Goal: Complete application form

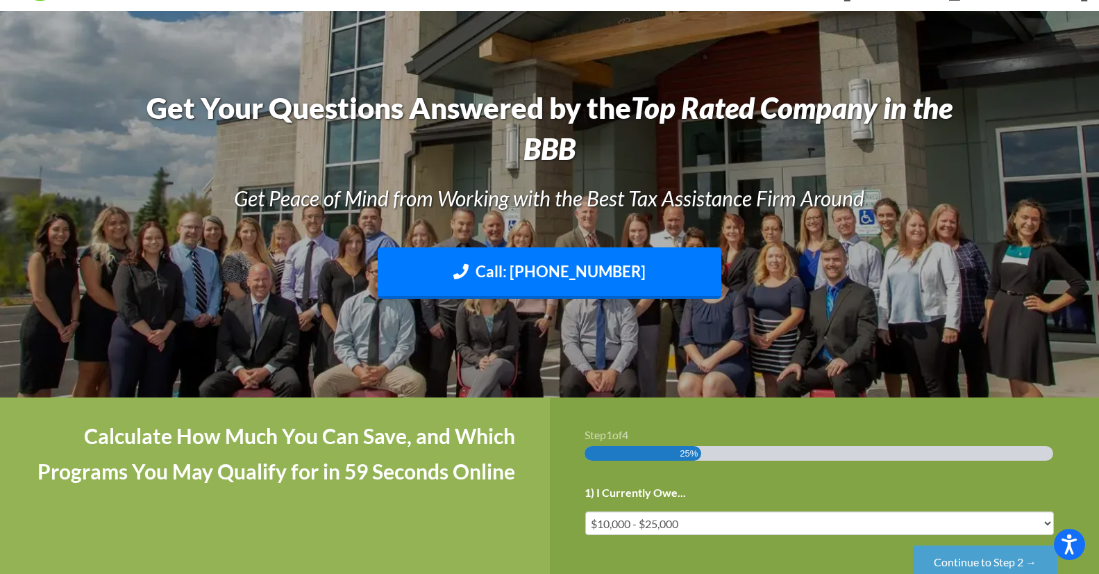
scroll to position [139, 0]
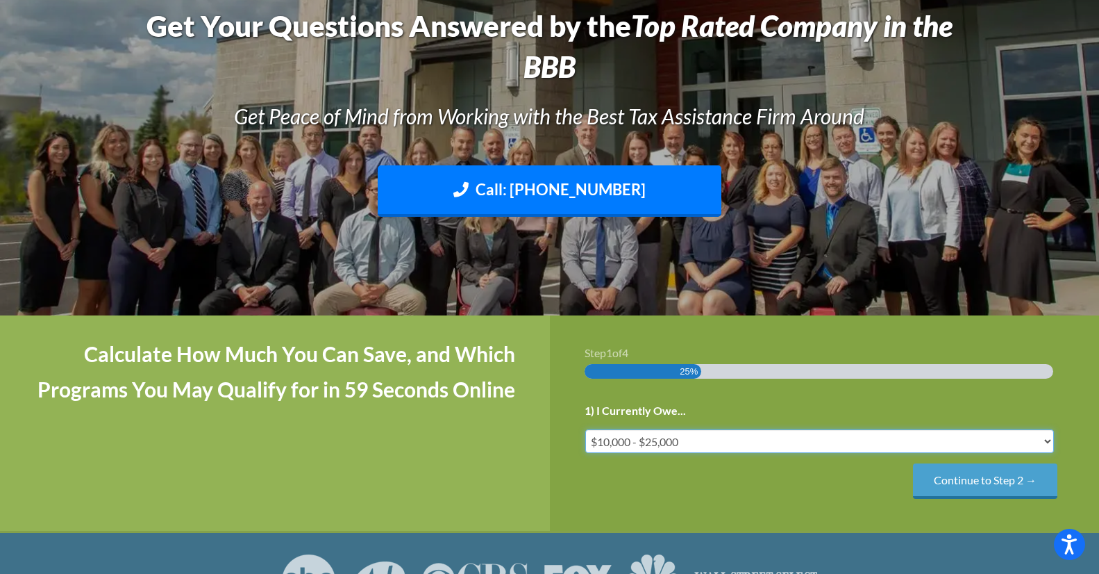
click at [1045, 440] on select "Less than $10,000 $10,000 - $25,000 $25,000 - $50,000 $50,000 - $75,000 $75,000+" at bounding box center [819, 441] width 469 height 24
select select "under-10"
click at [585, 429] on select "Less than $10,000 $10,000 - $25,000 $25,000 - $50,000 $50,000 - $75,000 $75,000+" at bounding box center [819, 441] width 469 height 24
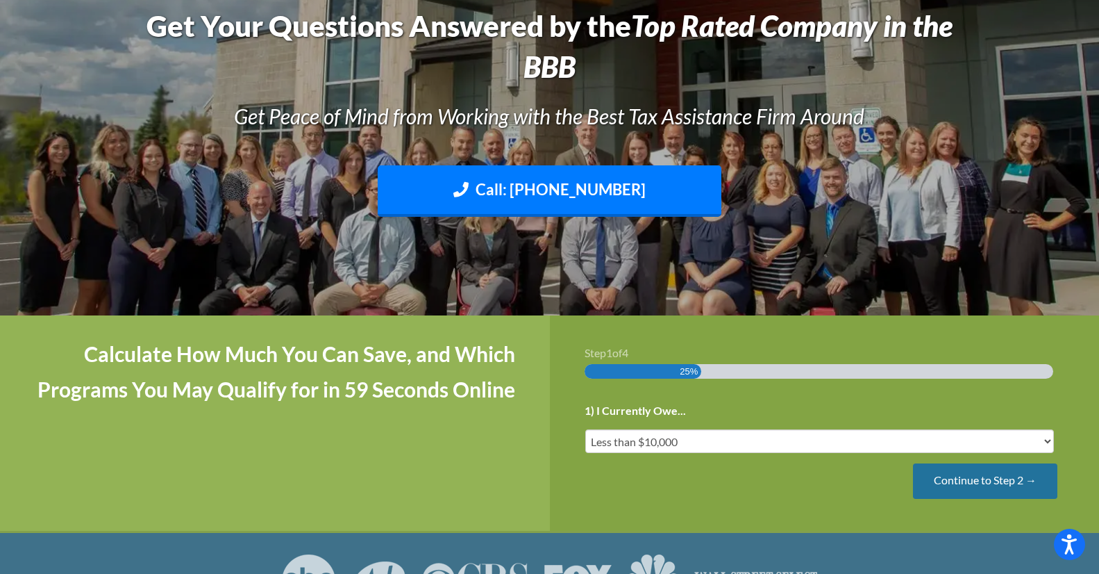
click at [976, 481] on input "Continue to Step 2 →" at bounding box center [985, 480] width 144 height 35
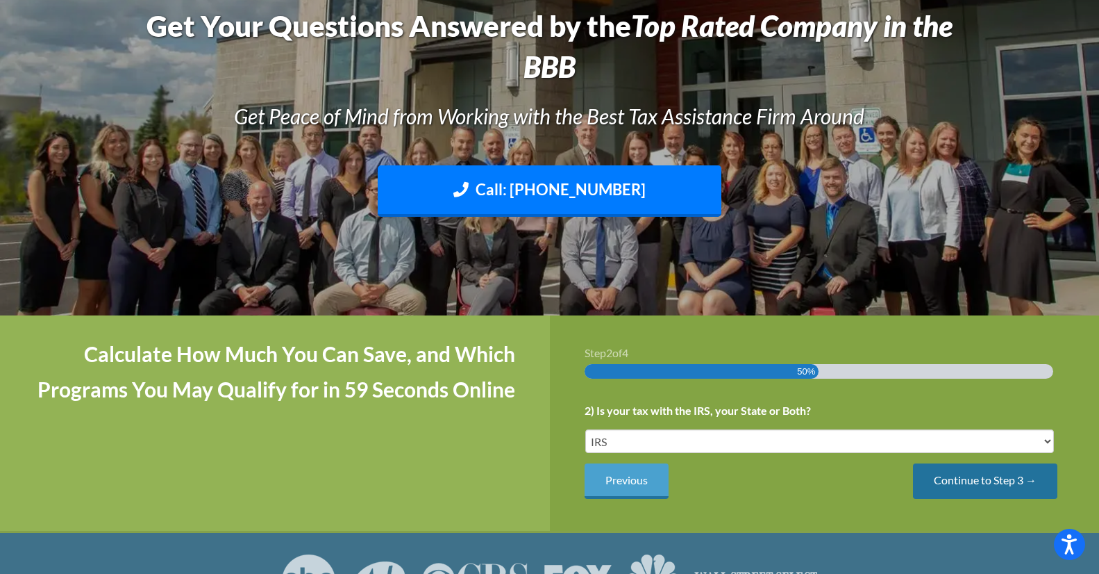
click at [1000, 479] on input "Continue to Step 3 →" at bounding box center [985, 480] width 144 height 35
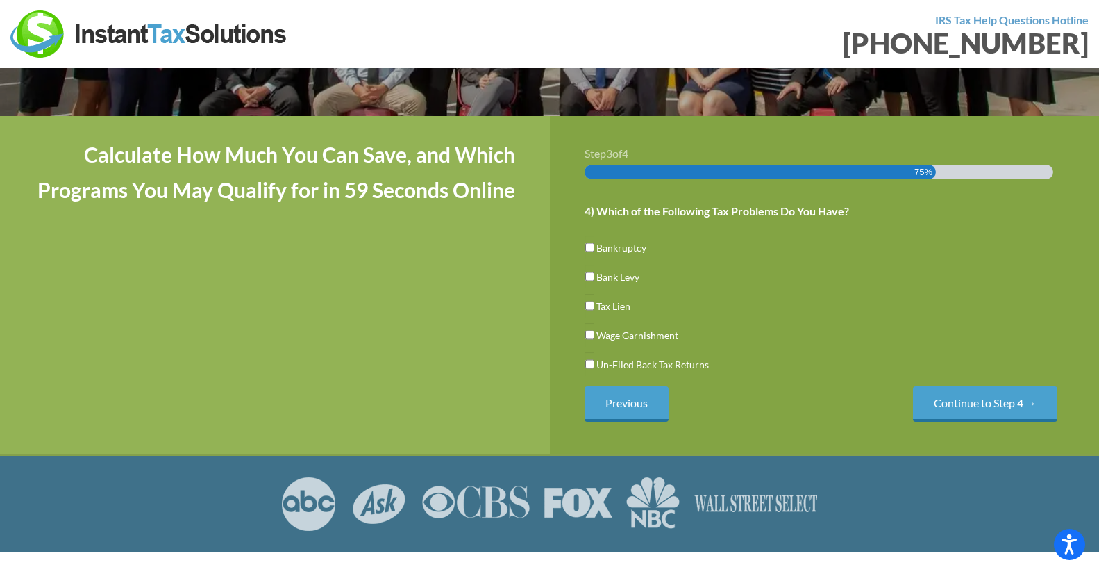
scroll to position [278, 0]
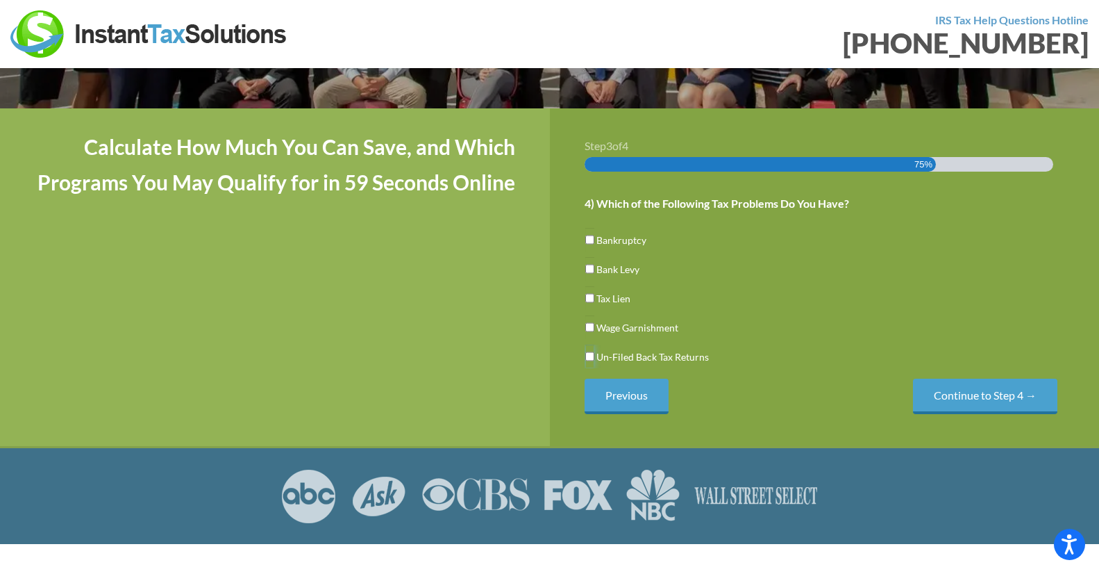
click at [589, 358] on input "Un-Filed Back Tax Returns" at bounding box center [589, 356] width 9 height 24
checkbox input "true"
click at [968, 393] on input "Continue to Step 4 →" at bounding box center [985, 395] width 144 height 35
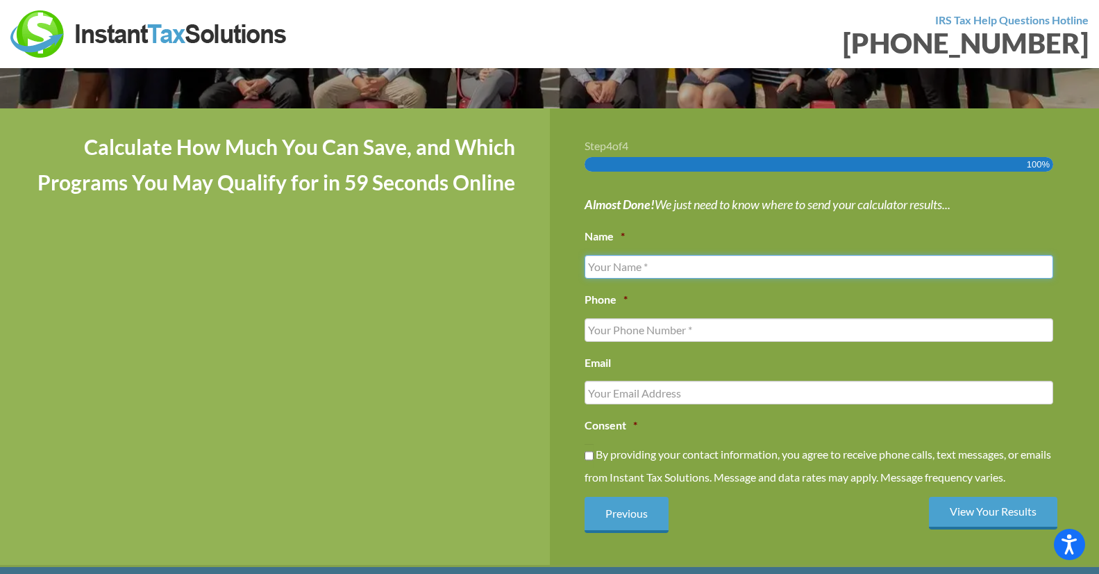
click at [628, 266] on input "Name *" at bounding box center [819, 267] width 469 height 24
type input "[PERSON_NAME]"
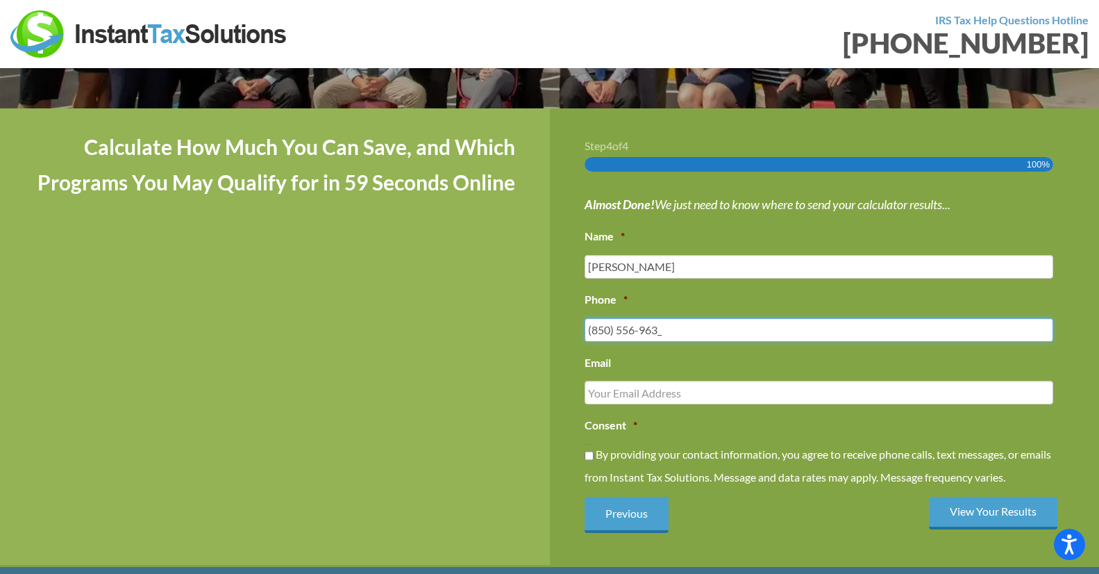
type input "[PHONE_NUMBER]"
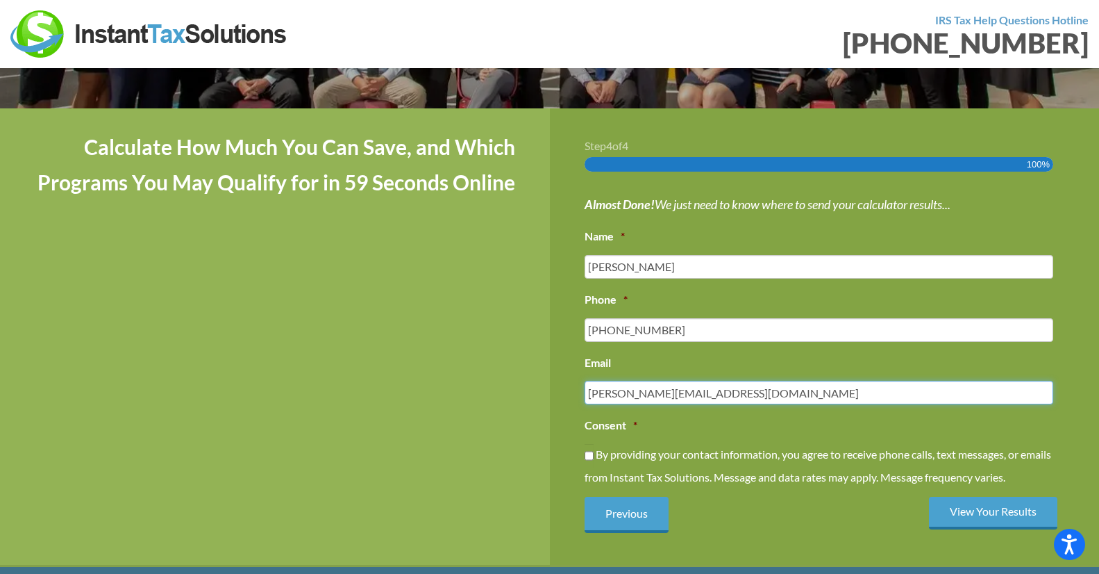
type input "[PERSON_NAME][EMAIL_ADDRESS][DOMAIN_NAME]"
click at [590, 458] on input "By providing your contact information, you agree to receive phone calls, text m…" at bounding box center [589, 456] width 9 height 24
checkbox input "true"
click at [986, 512] on input "View Your Results" at bounding box center [993, 513] width 128 height 33
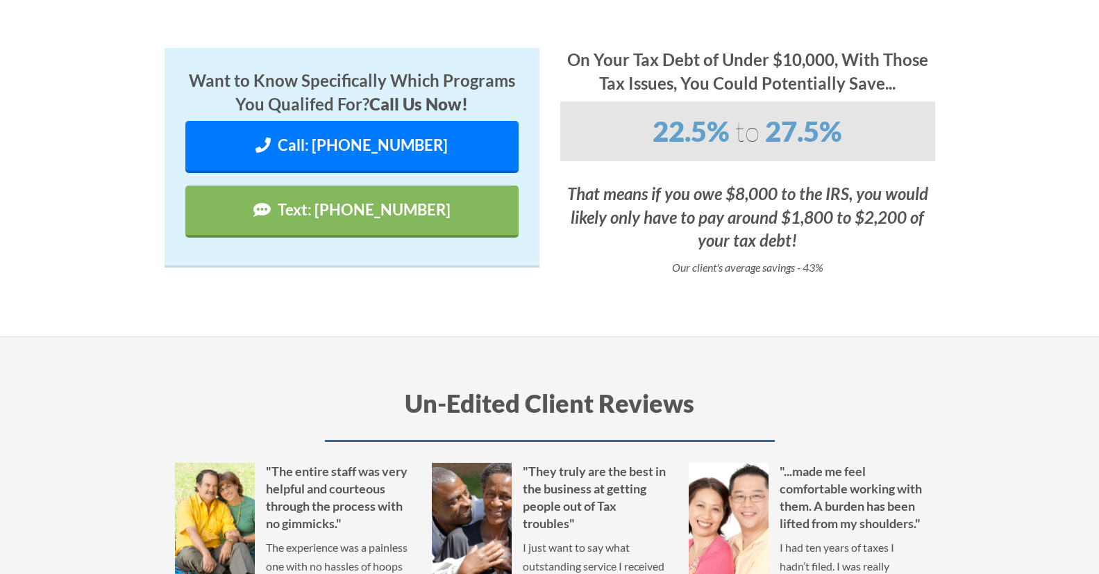
scroll to position [69, 0]
